Goal: Information Seeking & Learning: Learn about a topic

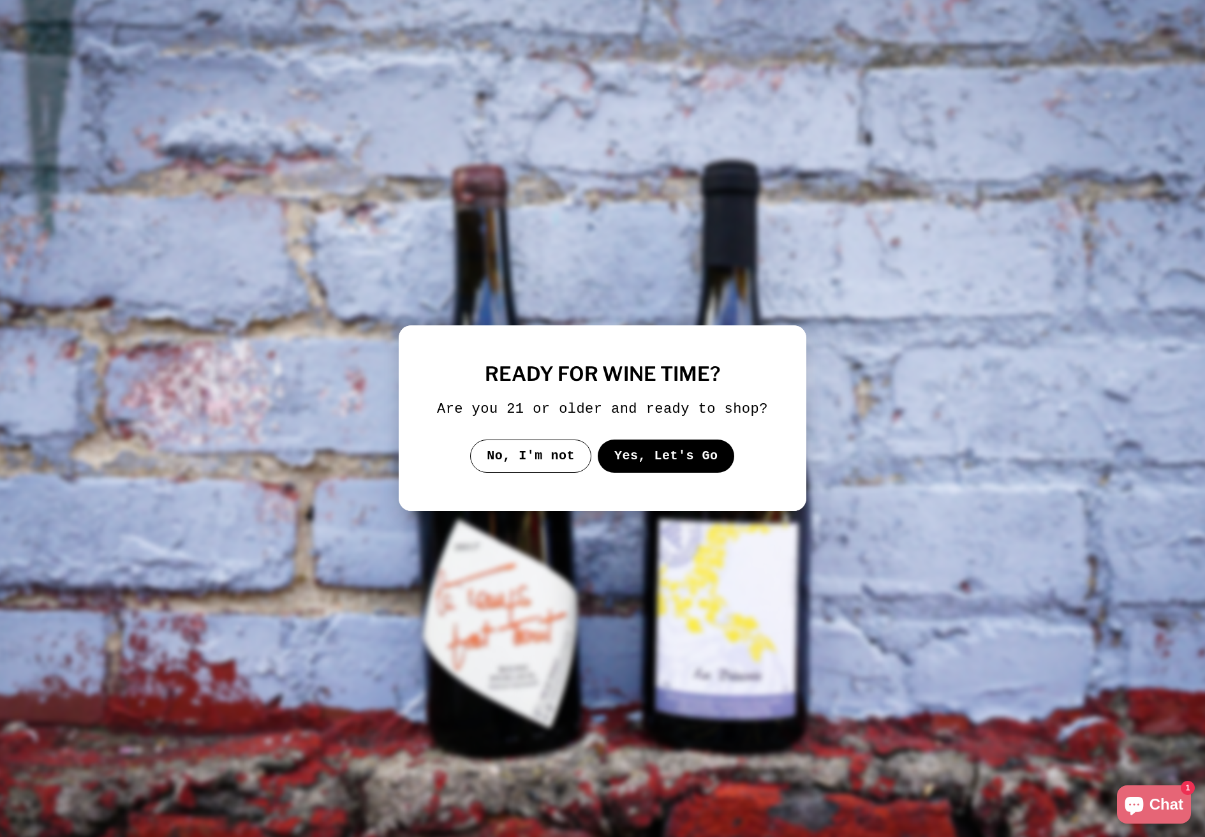
click at [686, 462] on button "Yes, Let's Go" at bounding box center [666, 455] width 137 height 33
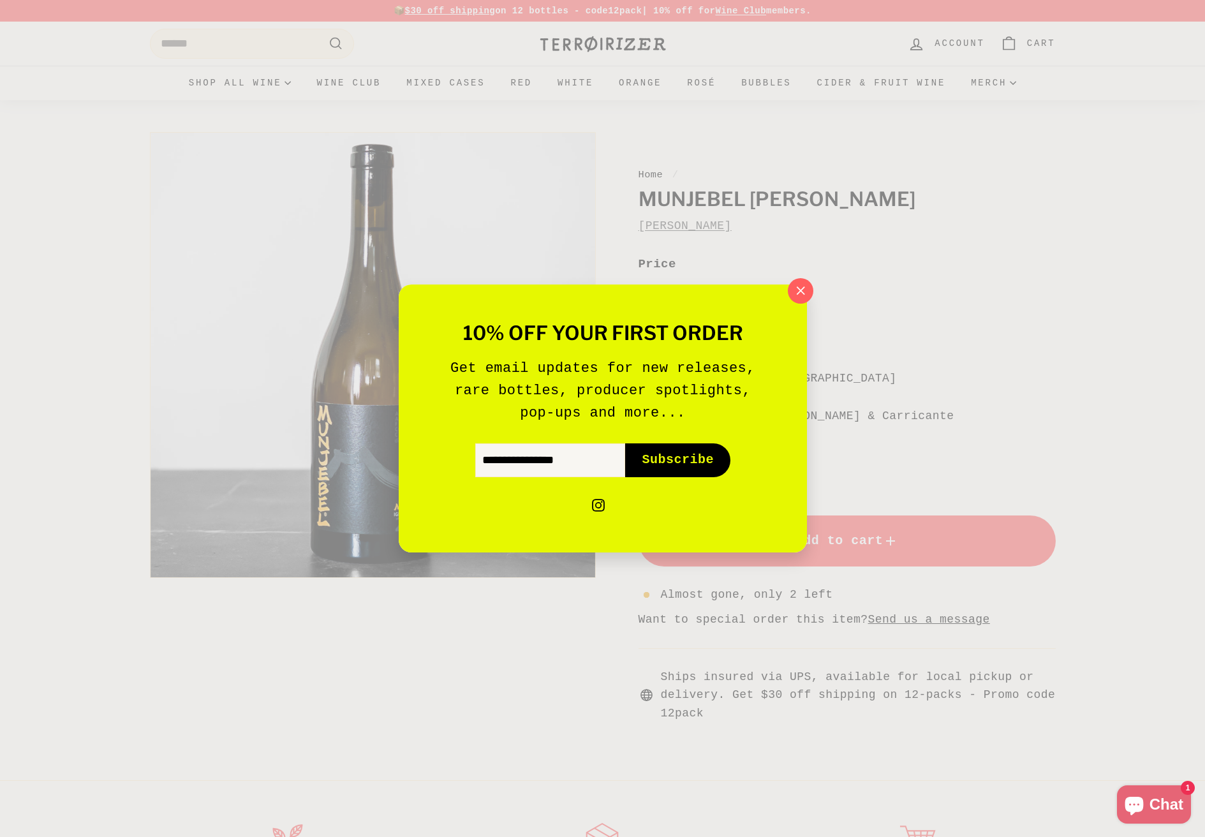
drag, startPoint x: 801, startPoint y: 294, endPoint x: 835, endPoint y: 297, distance: 34.6
click at [800, 294] on icon "button" at bounding box center [800, 291] width 18 height 18
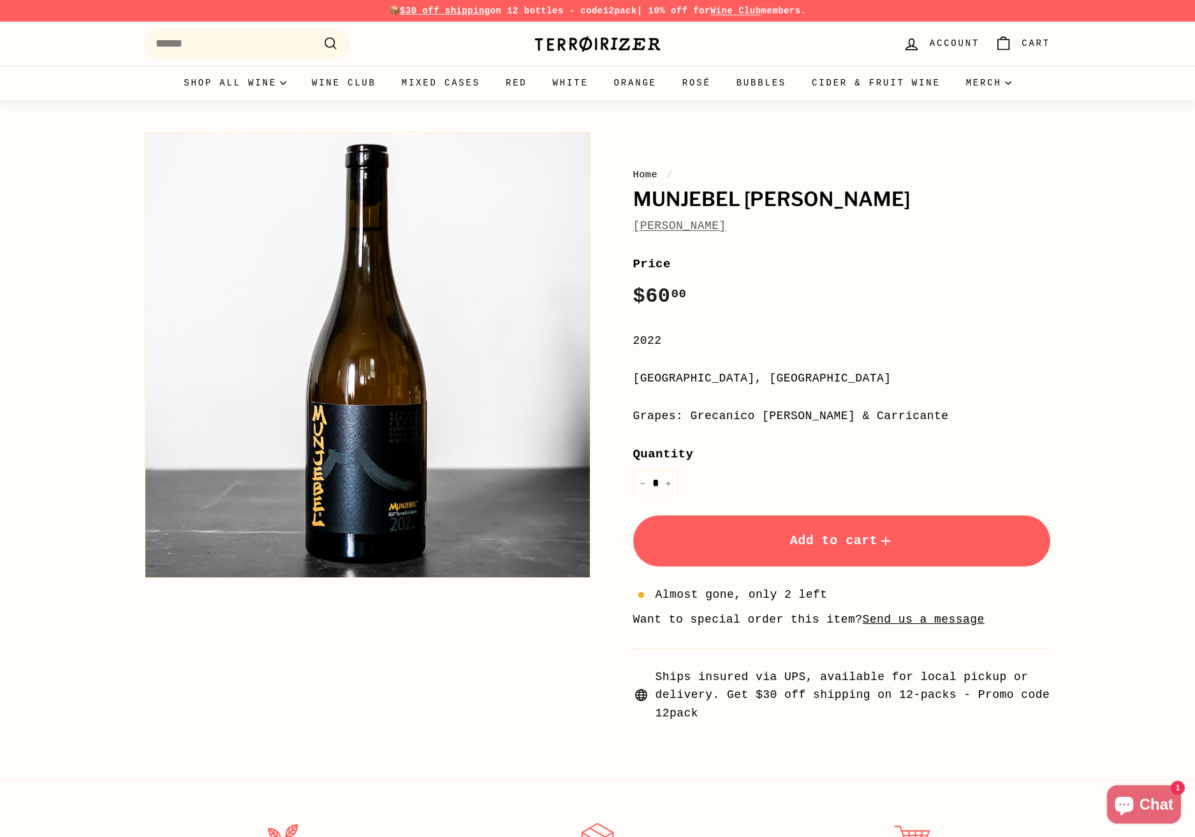
click at [976, 314] on div "10% off your first order Get email updates for new releases, rare bottles, prod…" at bounding box center [597, 418] width 1195 height 837
click at [404, 527] on button "Zoom" at bounding box center [367, 355] width 444 height 444
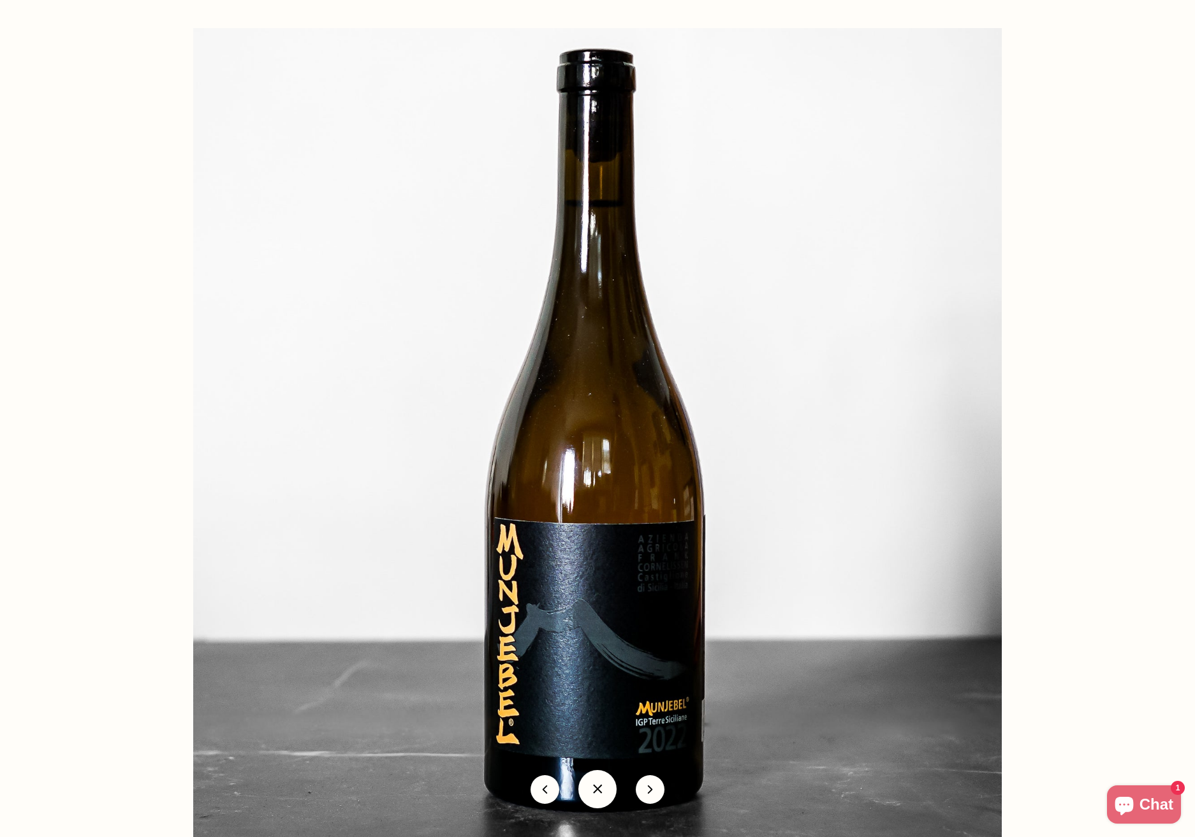
click at [533, 554] on img at bounding box center [597, 432] width 809 height 809
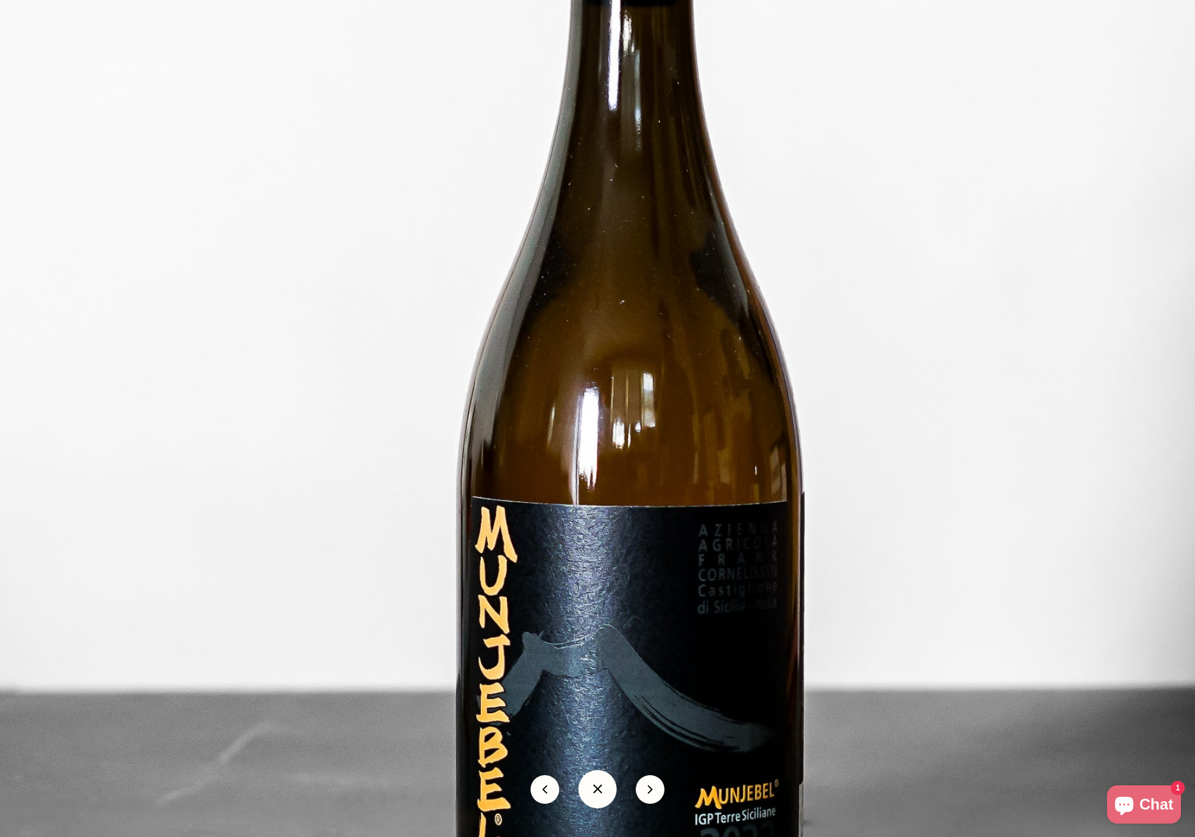
click at [612, 791] on button at bounding box center [597, 789] width 38 height 38
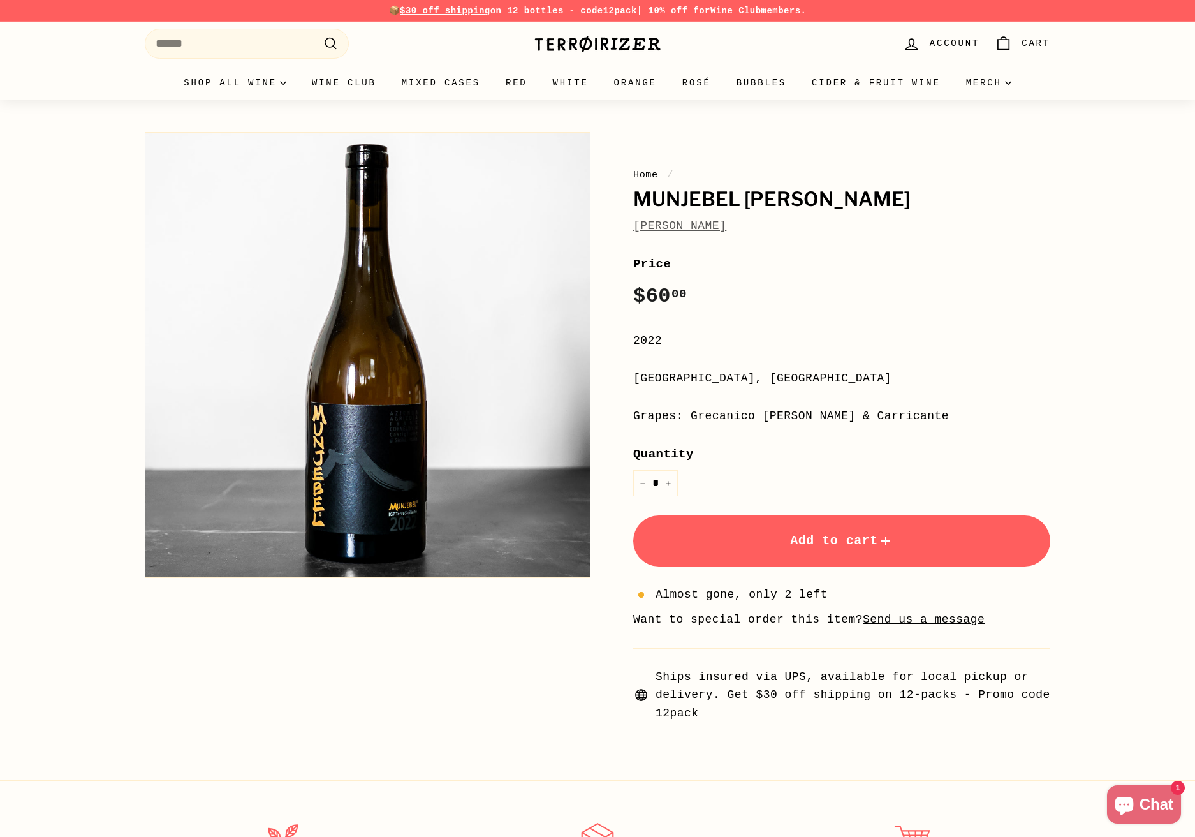
click at [851, 395] on div "**********" at bounding box center [841, 488] width 417 height 468
click at [864, 415] on div "Grapes: Grecanico Dorato & Carricante" at bounding box center [841, 416] width 417 height 18
click at [962, 410] on div "Grapes: Grecanico Dorato & Carricante" at bounding box center [841, 416] width 417 height 18
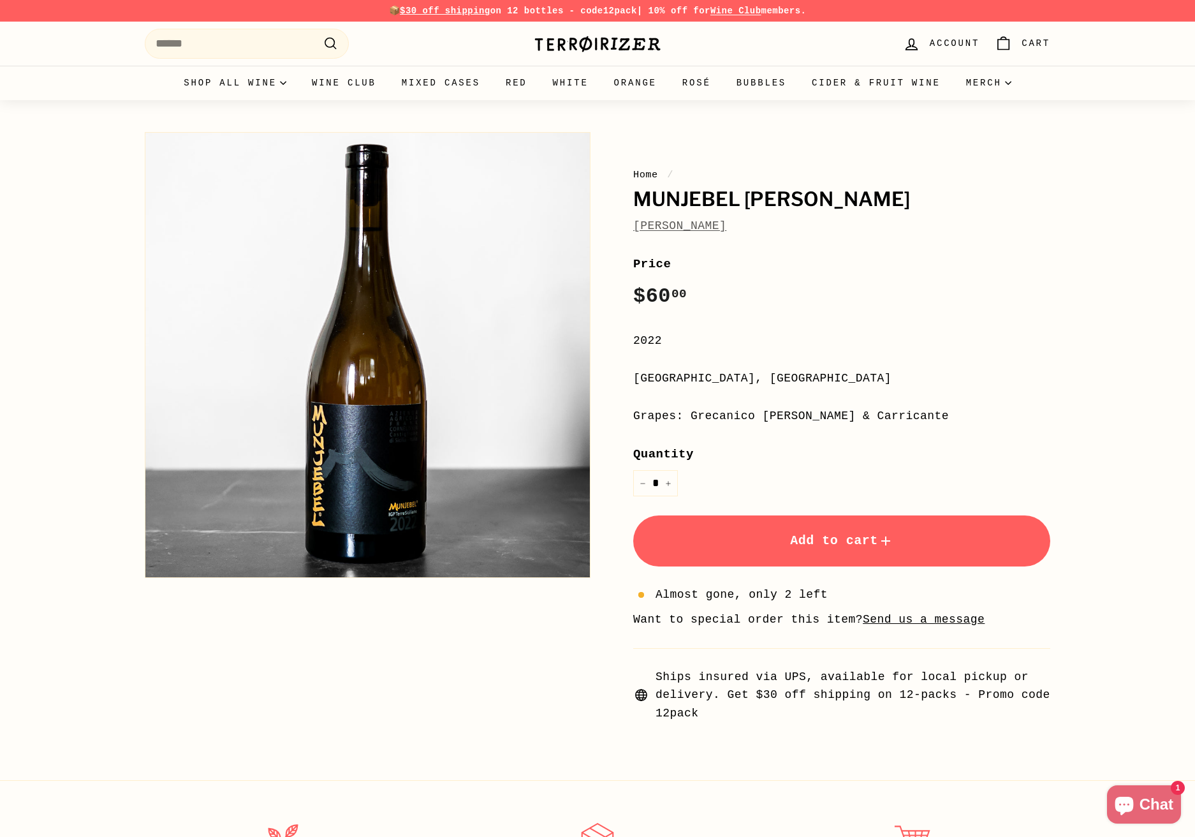
click at [971, 449] on label "Quantity" at bounding box center [841, 453] width 417 height 19
click at [678, 470] on input "*" at bounding box center [655, 483] width 45 height 26
click at [900, 413] on div "Grapes: Grecanico Dorato & Carricante" at bounding box center [841, 416] width 417 height 18
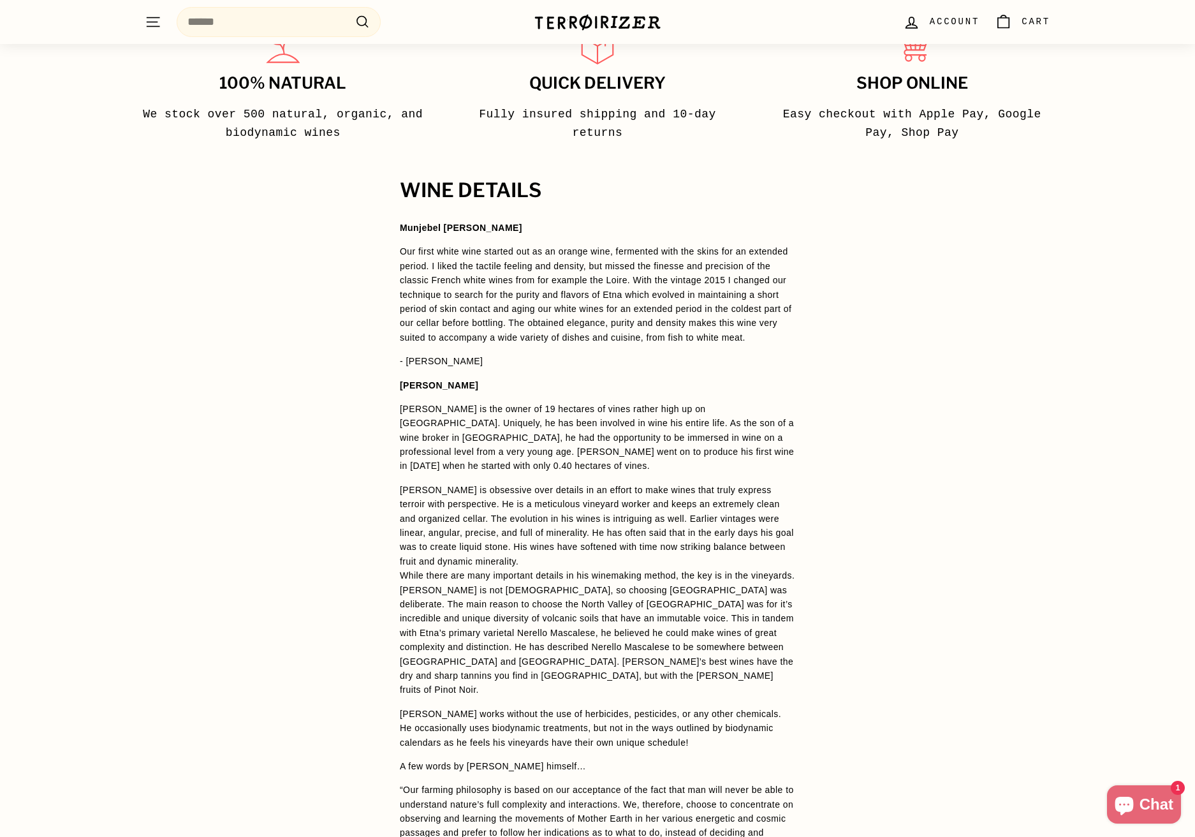
scroll to position [811, 0]
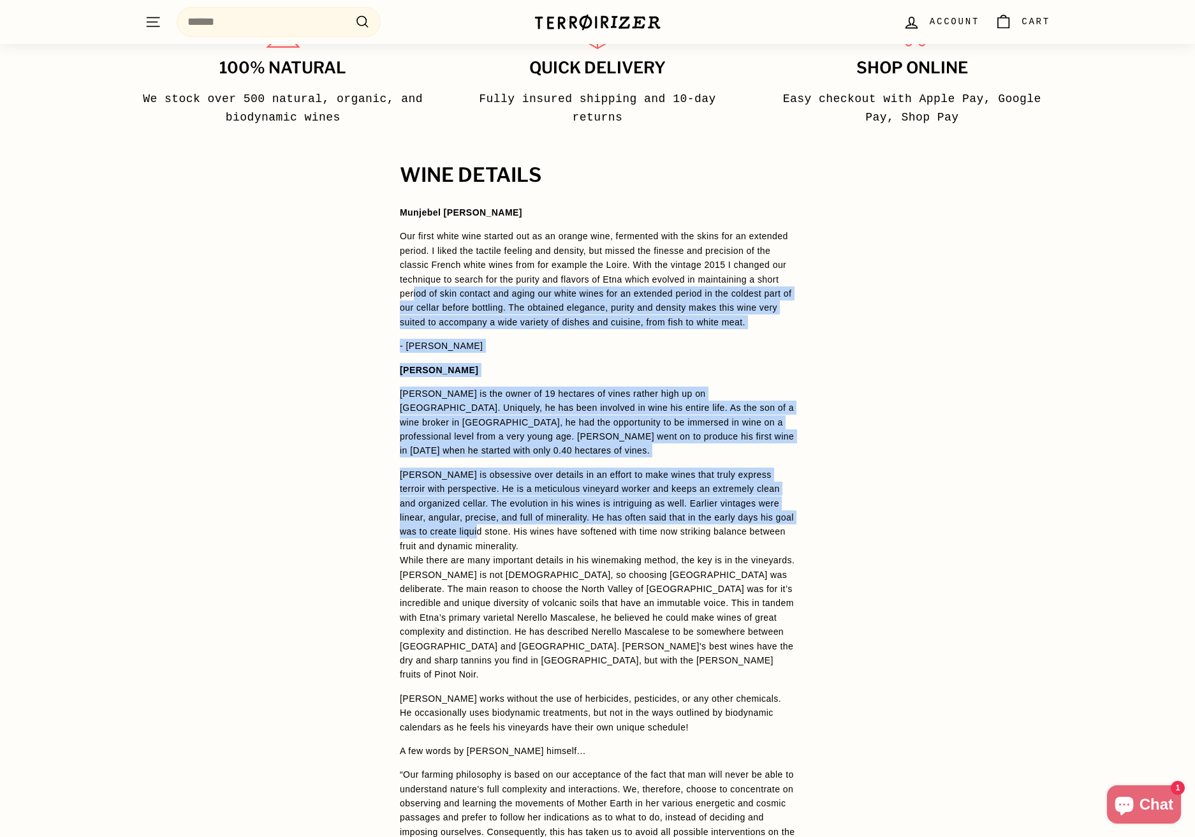
drag, startPoint x: 512, startPoint y: 287, endPoint x: 541, endPoint y: 537, distance: 251.6
click at [541, 537] on span "Munjebel Bianco Our first white wine started out as an orange wine, fermented w…" at bounding box center [597, 610] width 395 height 810
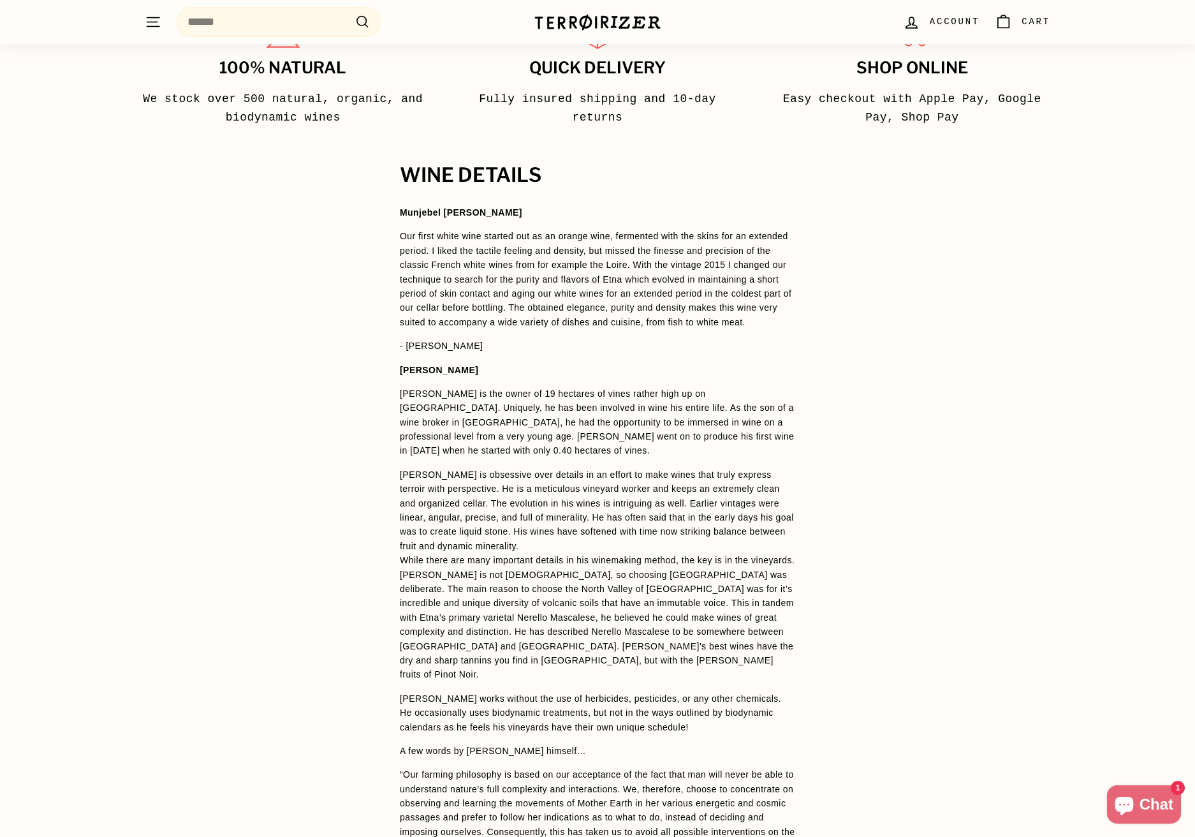
click at [768, 494] on p "Frank is obsessive over details in an effort to make wines that truly express t…" at bounding box center [597, 574] width 395 height 214
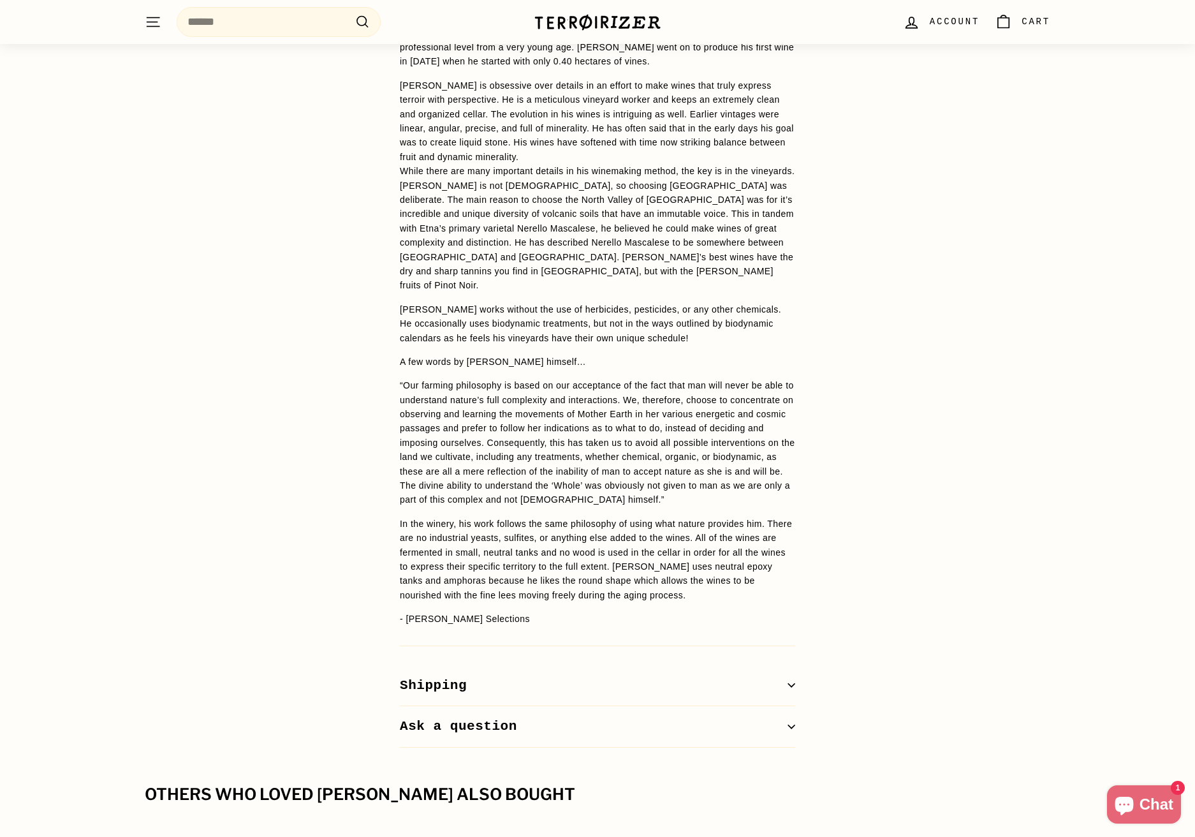
scroll to position [1314, 0]
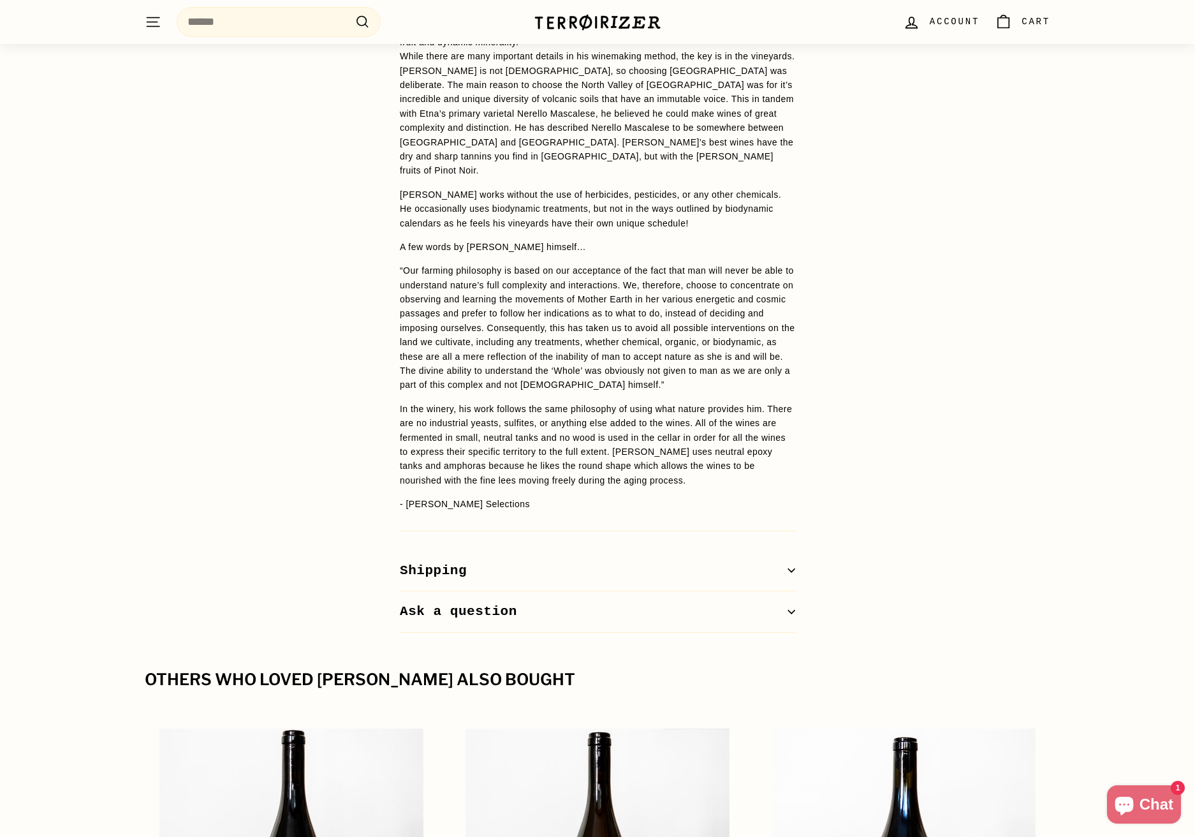
click at [624, 550] on button "Shipping" at bounding box center [597, 570] width 395 height 41
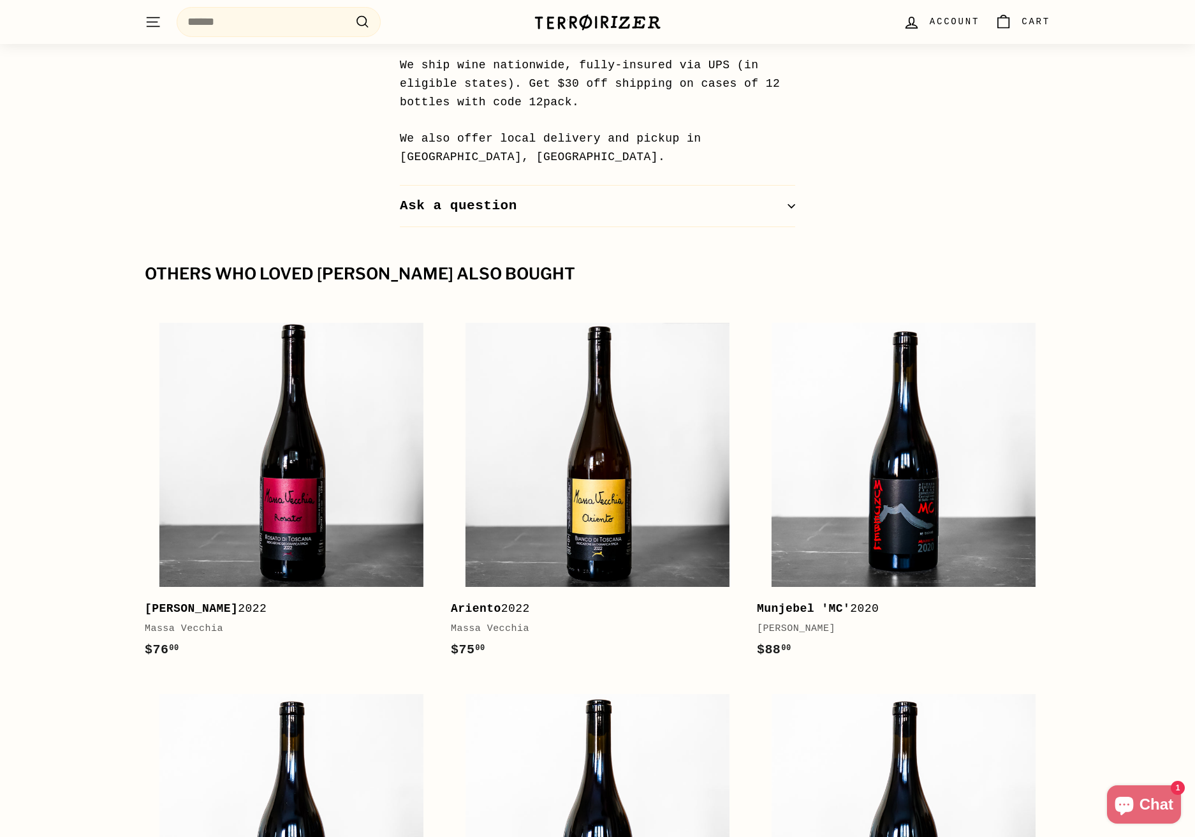
scroll to position [2026, 0]
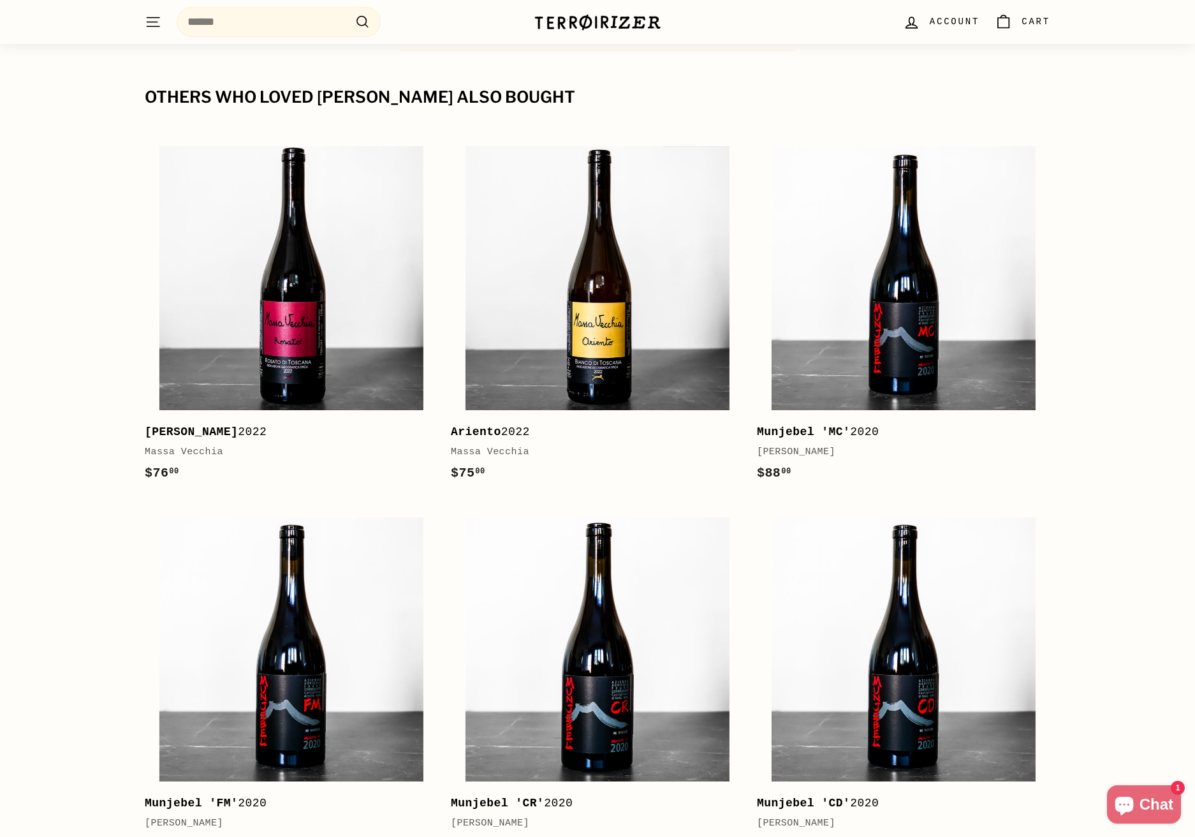
click at [50, 495] on div "Others who loved Munjebel Bianco also bought Add to cart Rosato 2022 Massa Vecc…" at bounding box center [597, 481] width 1195 height 785
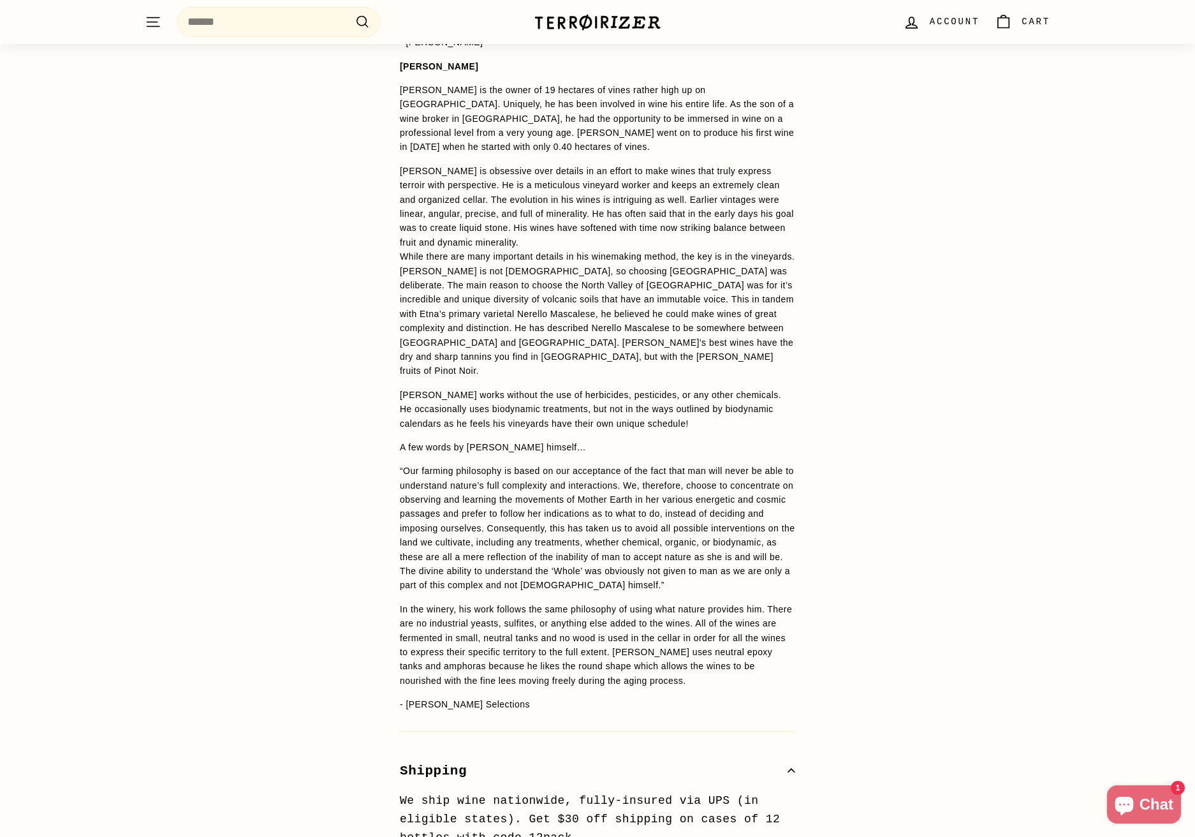
scroll to position [0, 0]
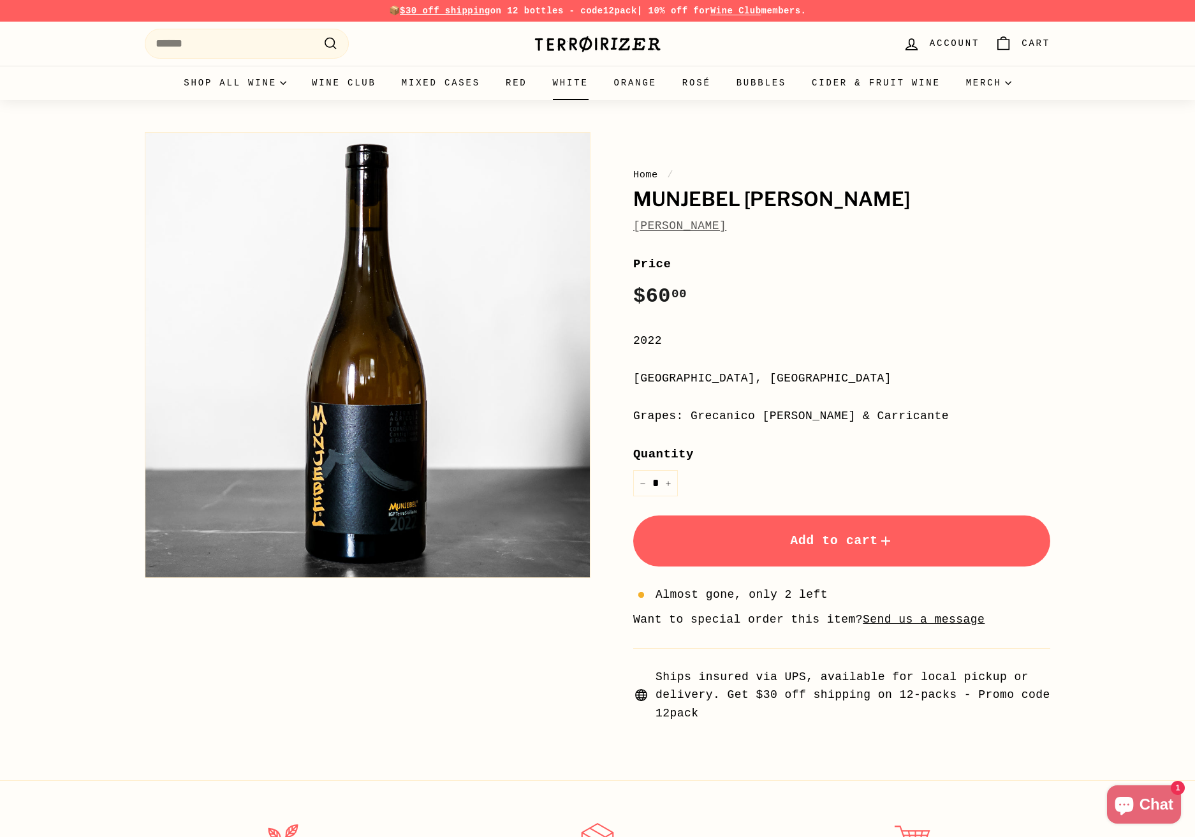
click at [562, 83] on link "White" at bounding box center [570, 83] width 61 height 34
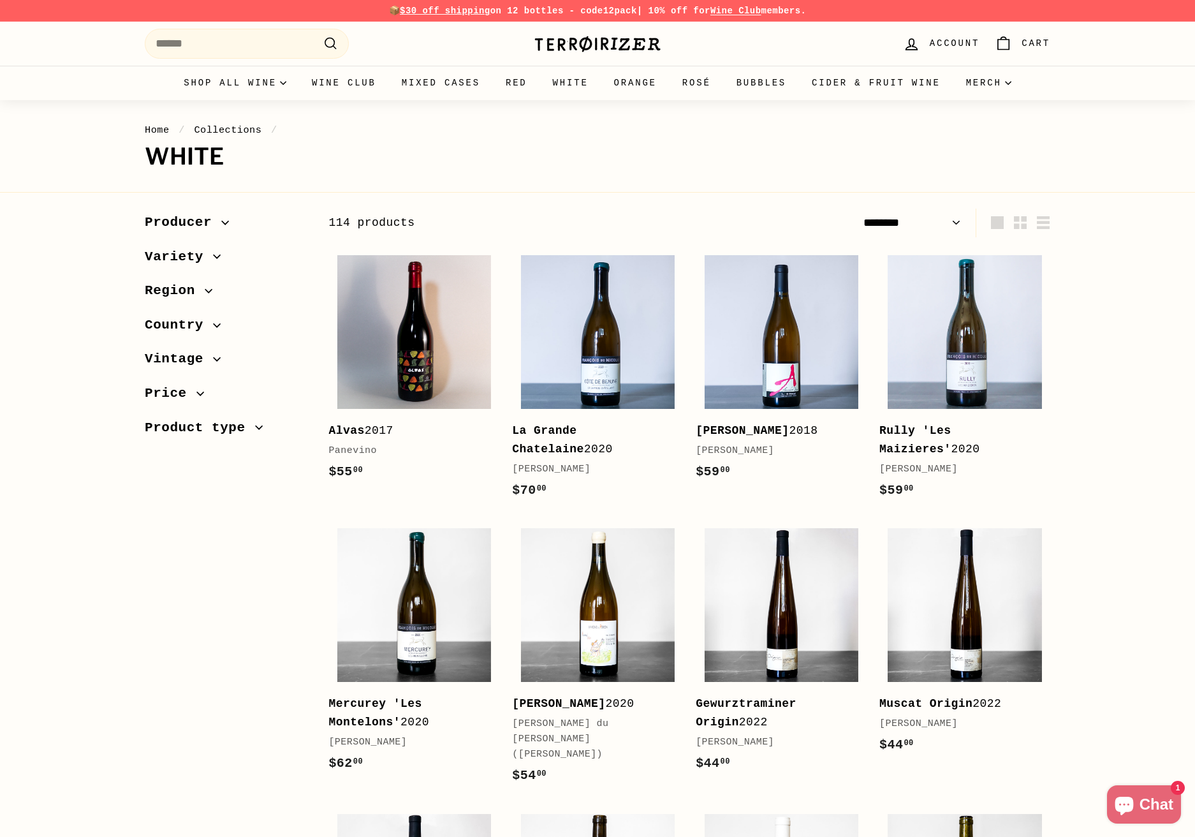
select select "******"
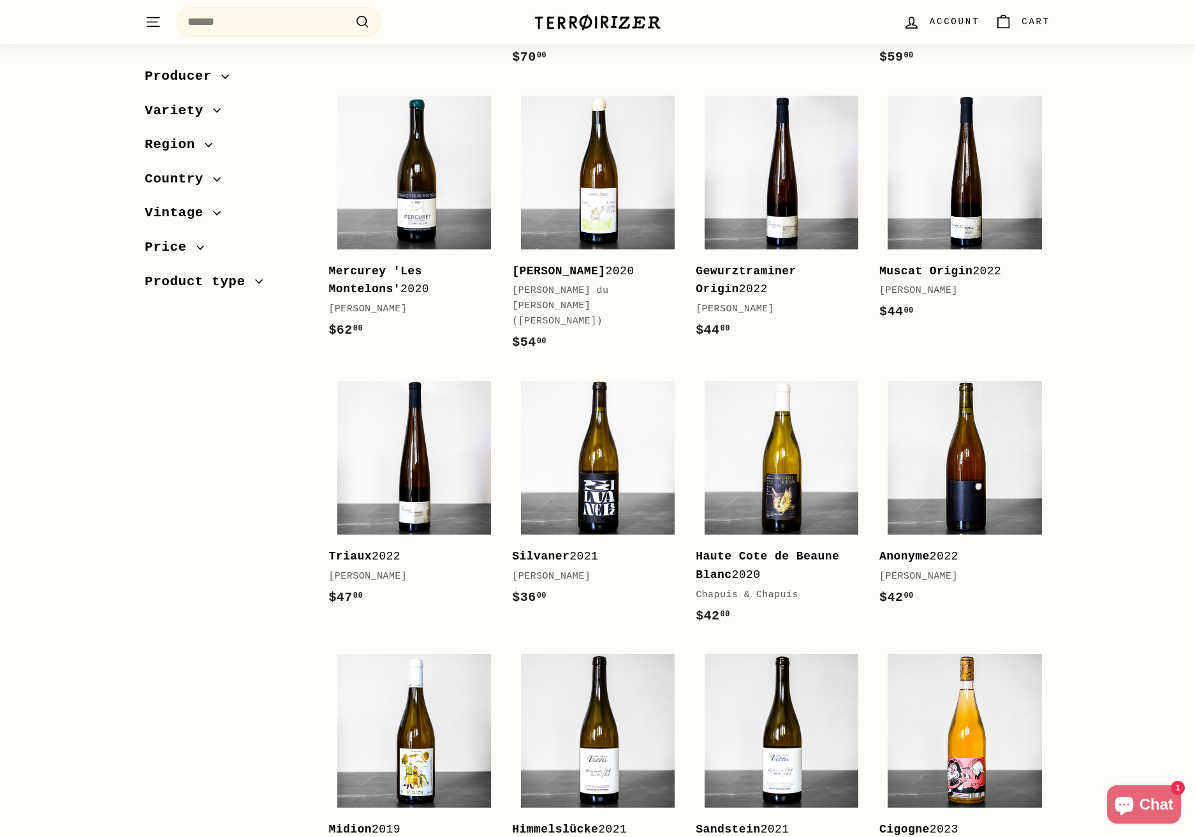
scroll to position [484, 0]
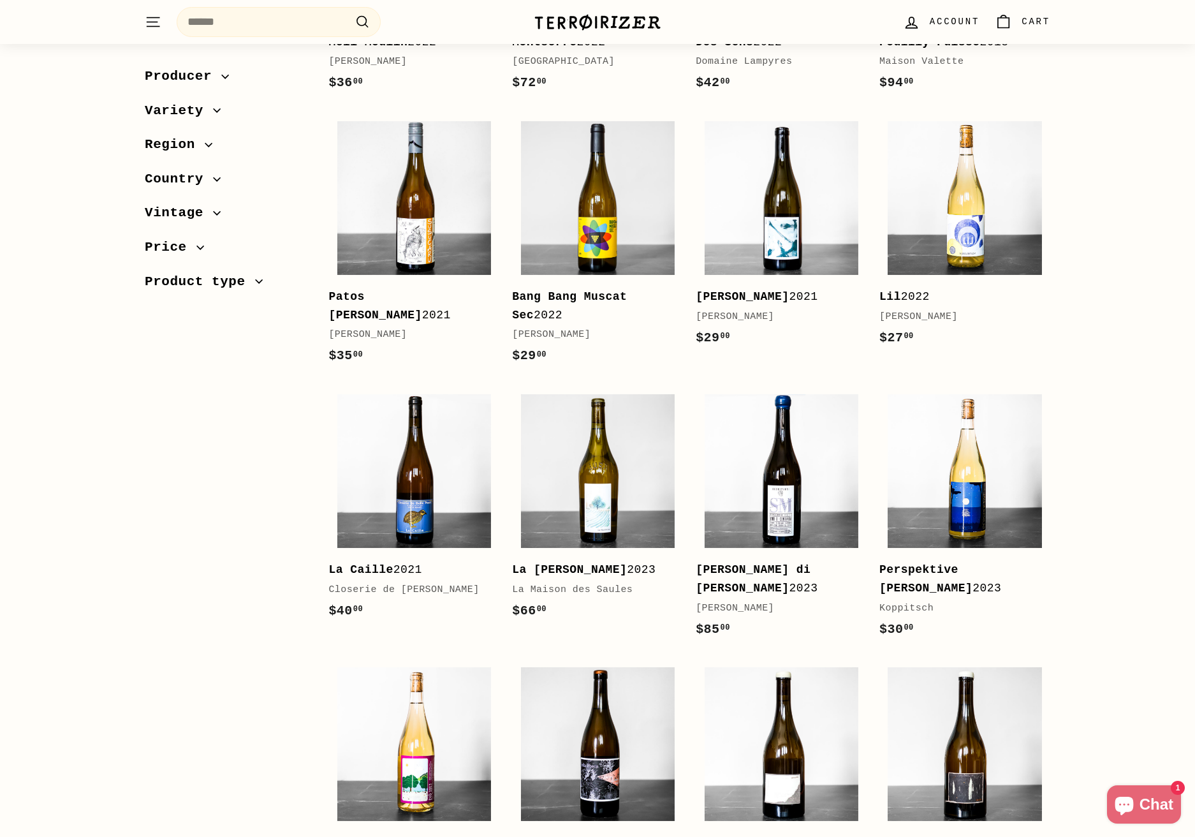
scroll to position [2282, 0]
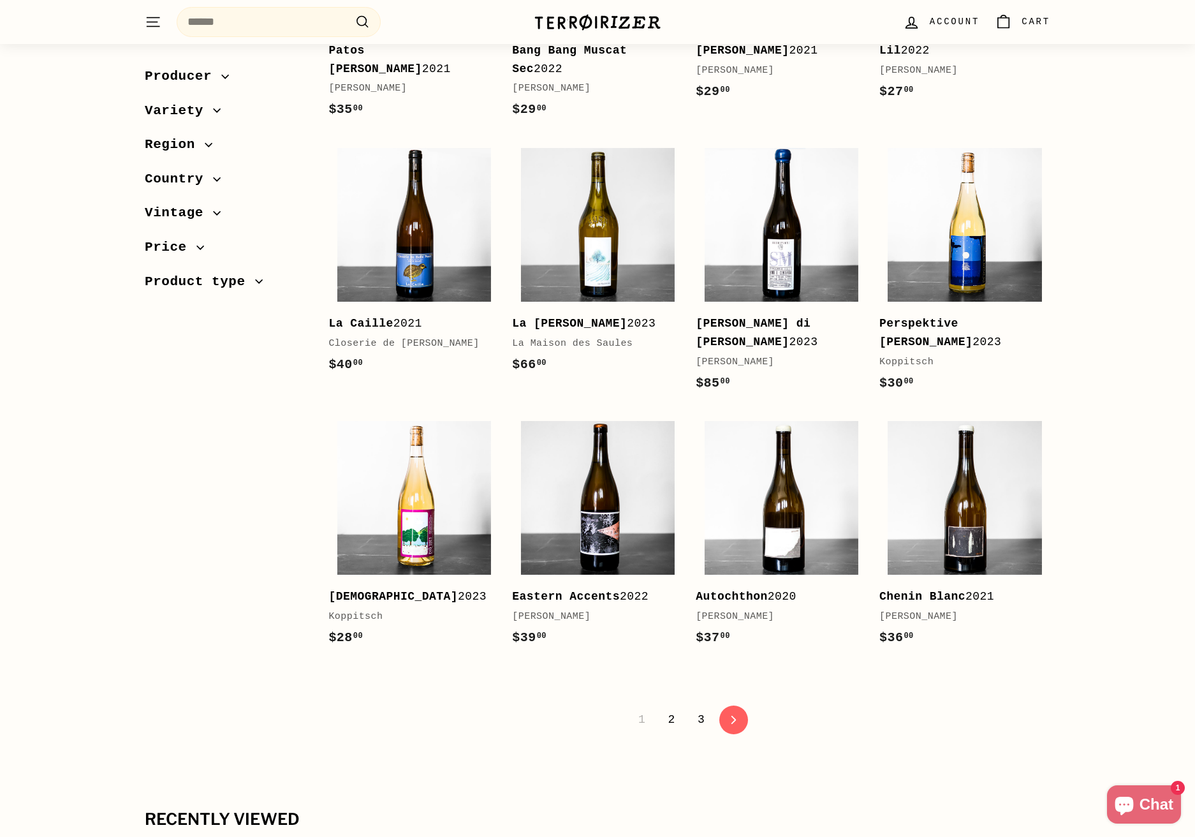
click at [174, 137] on span "Region" at bounding box center [175, 145] width 60 height 22
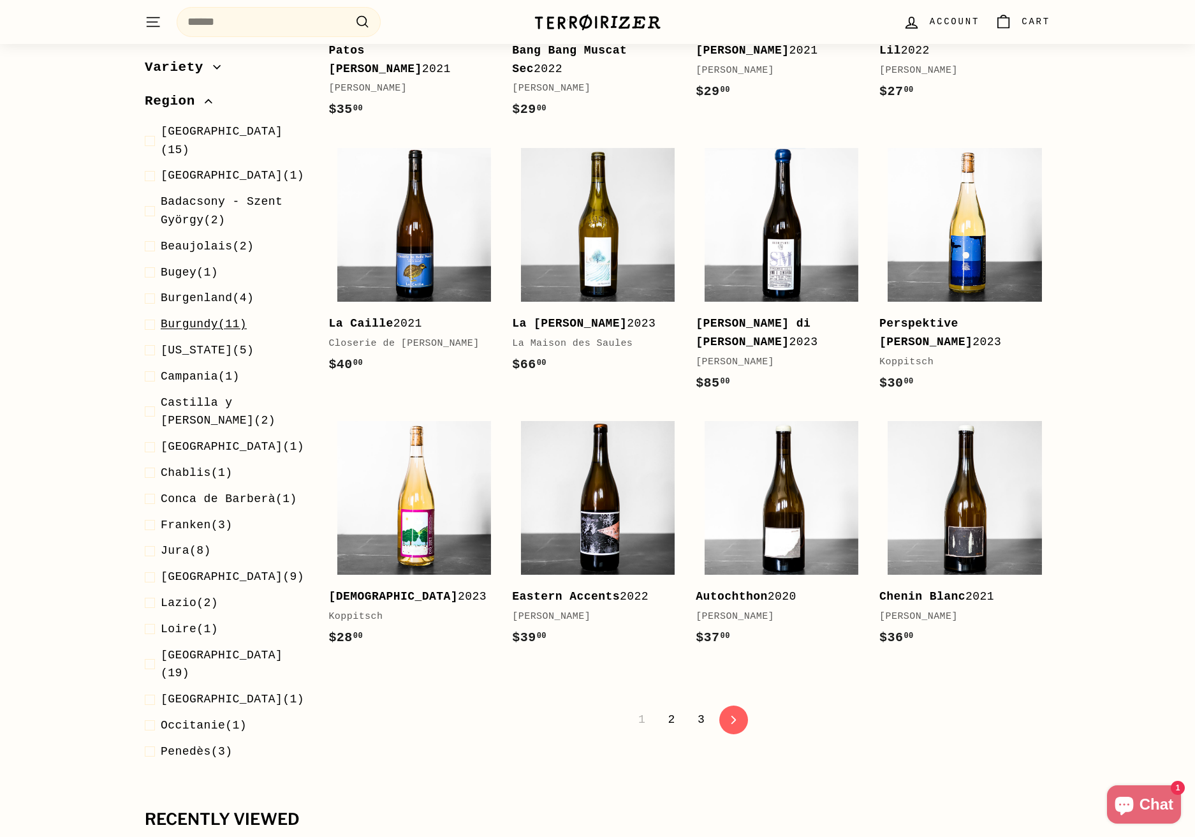
click at [193, 318] on span "Burgundy" at bounding box center [189, 324] width 57 height 13
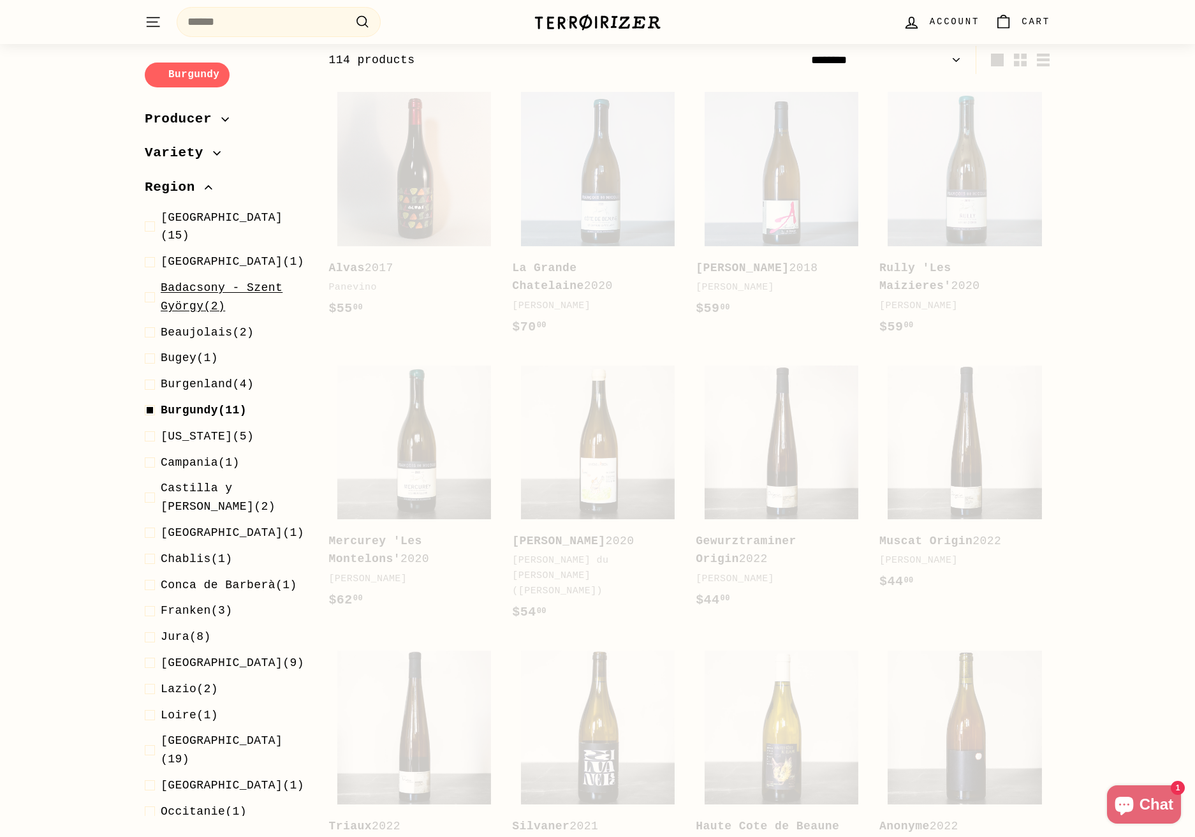
scroll to position [158, 0]
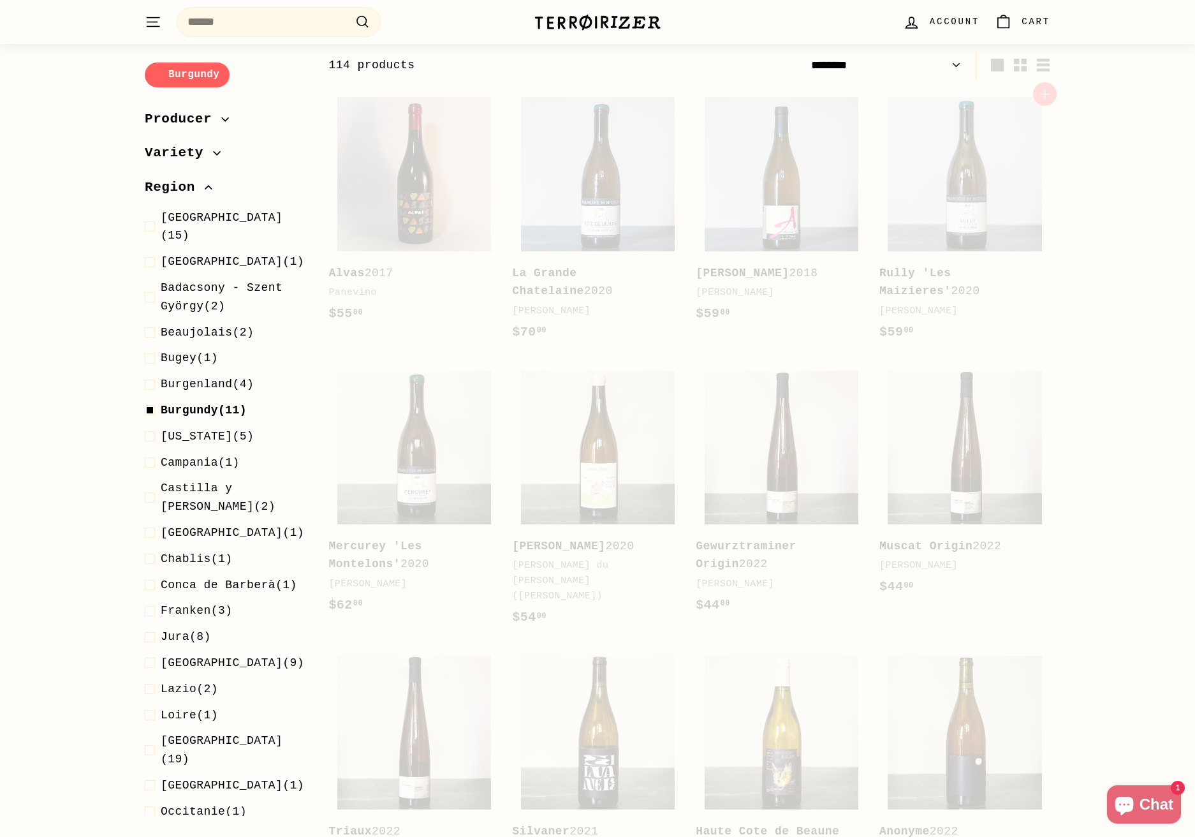
select select "******"
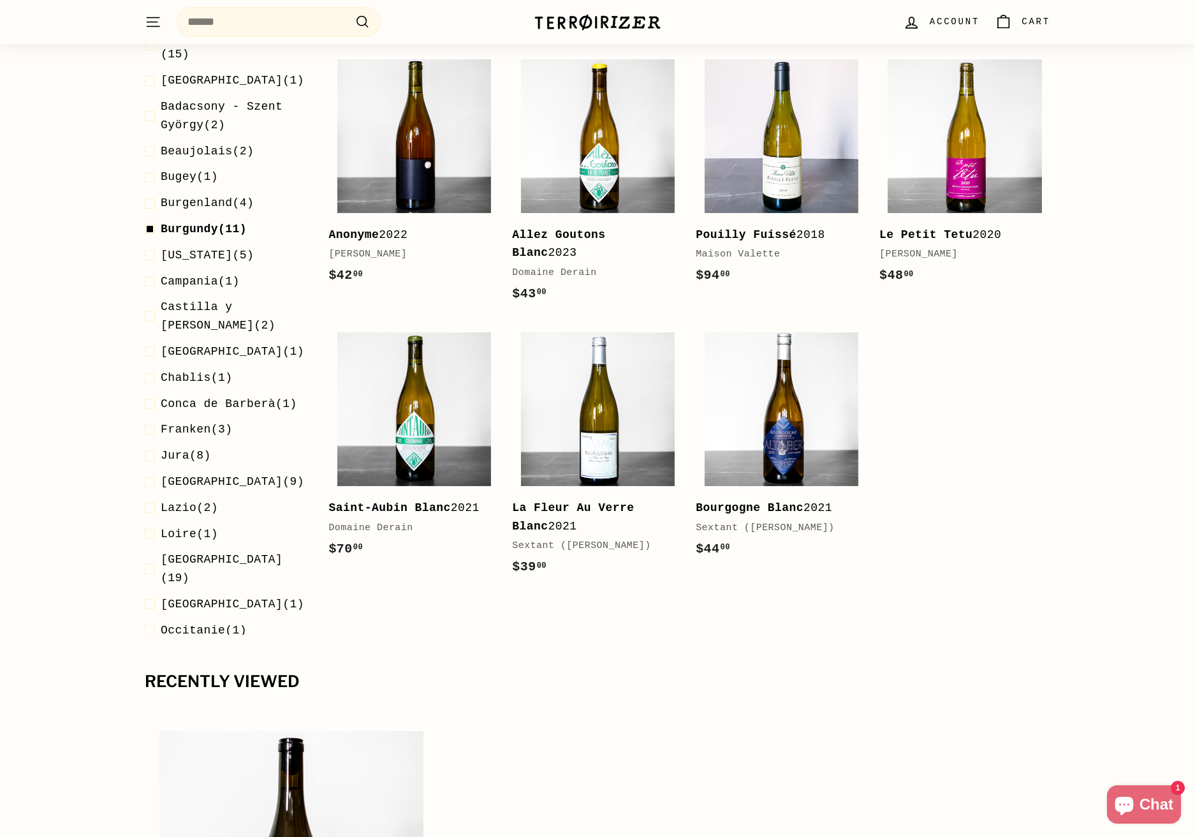
scroll to position [0, 0]
